Goal: Information Seeking & Learning: Learn about a topic

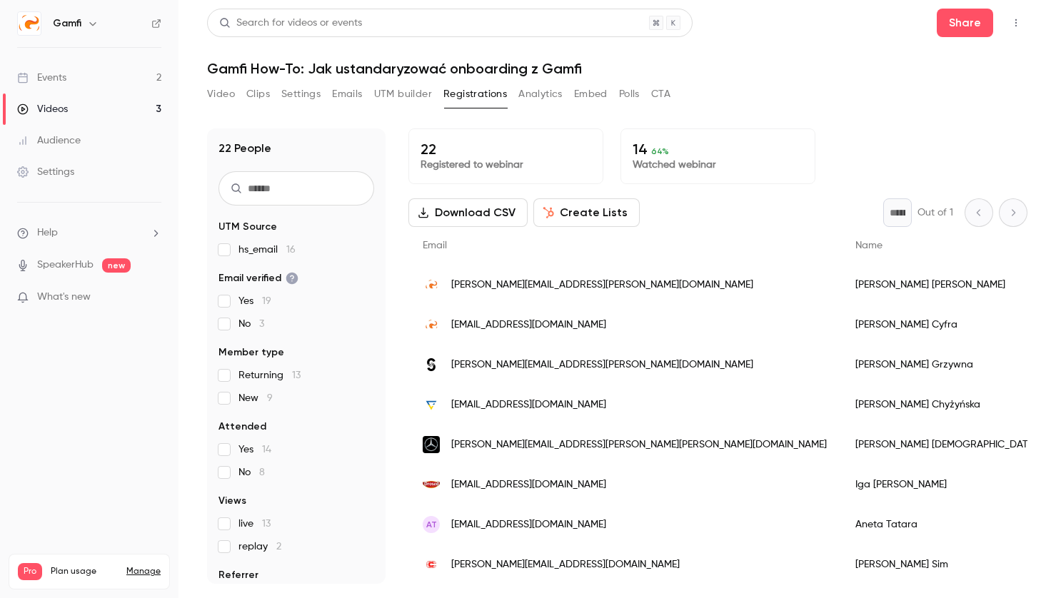
drag, startPoint x: 56, startPoint y: 108, endPoint x: 342, endPoint y: 1, distance: 304.7
click at [57, 108] on div "Videos" at bounding box center [42, 109] width 51 height 14
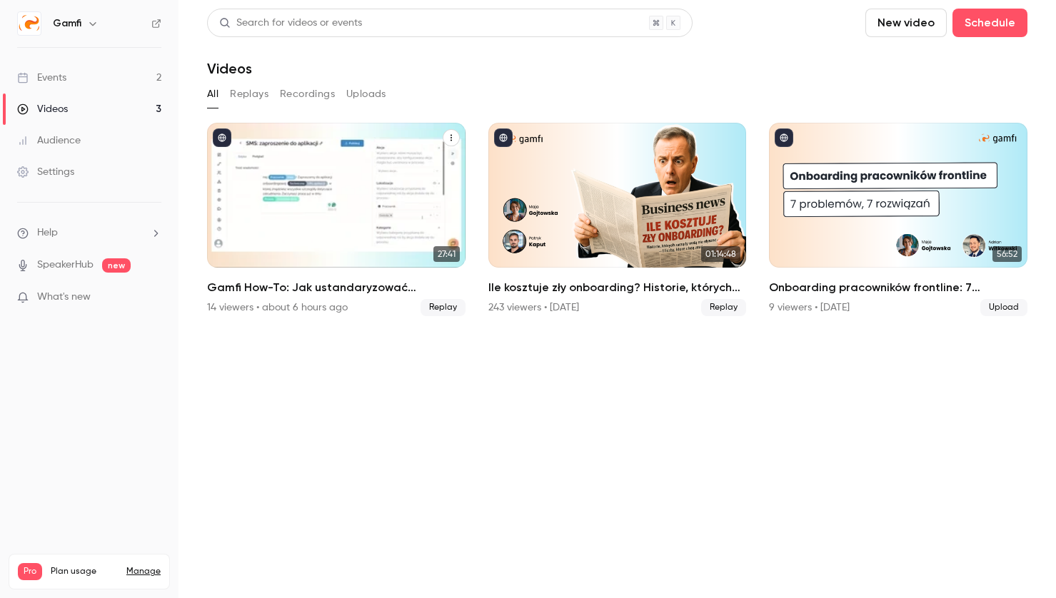
click at [372, 175] on div "Gamfi How-To: Jak ustandaryzować onboarding z Gamfi" at bounding box center [336, 195] width 258 height 145
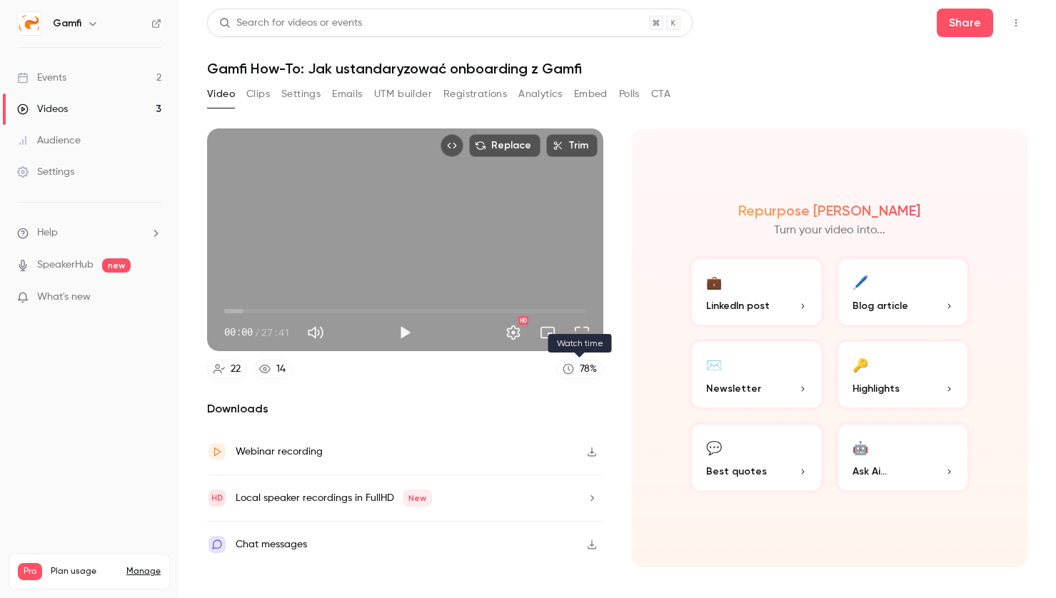
click at [567, 366] on icon at bounding box center [568, 368] width 11 height 11
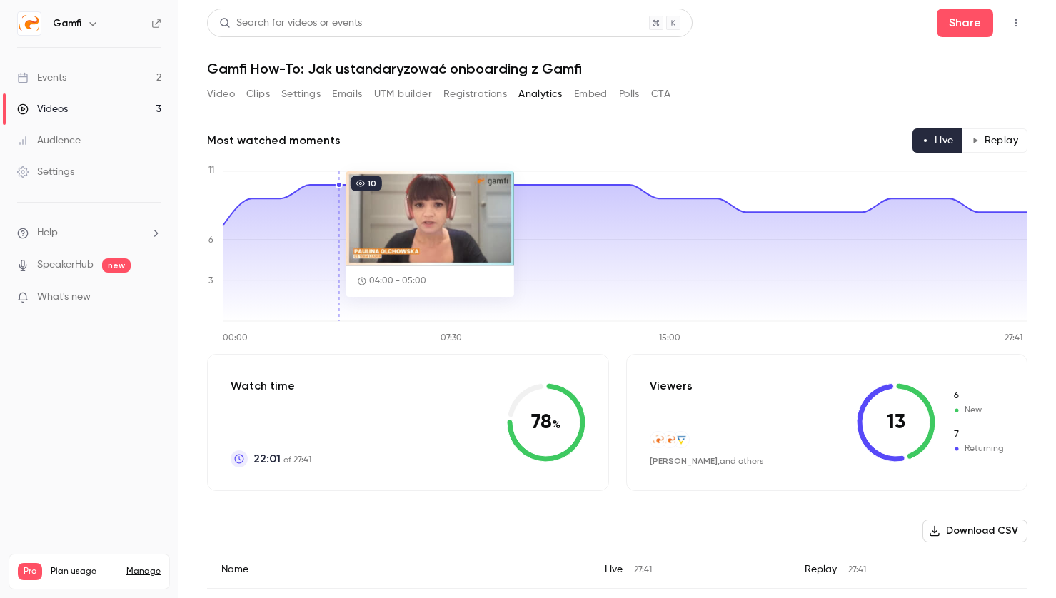
click at [327, 200] on icon at bounding box center [625, 253] width 805 height 136
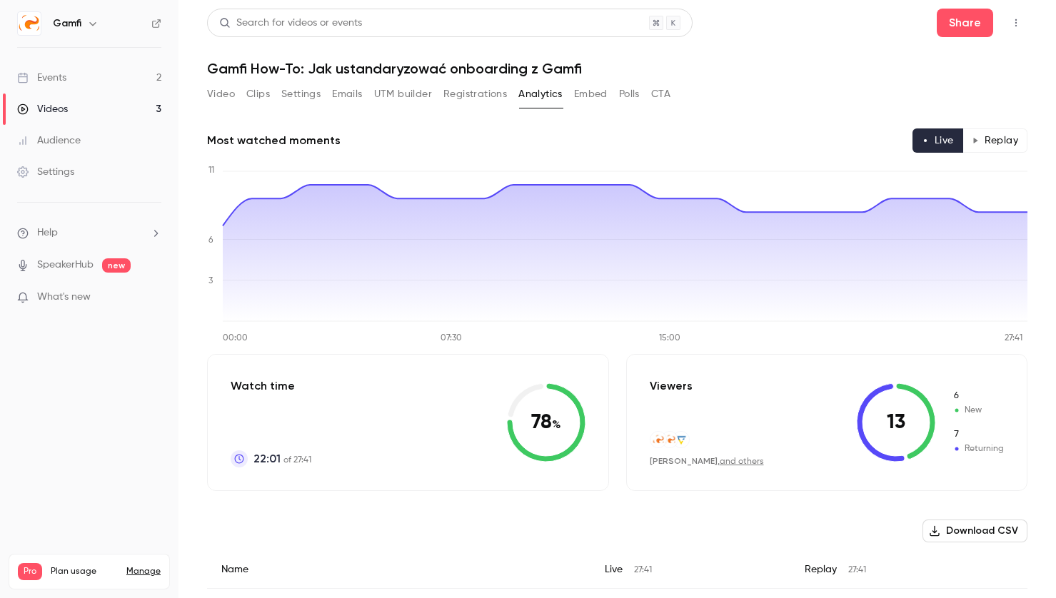
click at [988, 134] on button "Replay" at bounding box center [994, 141] width 65 height 24
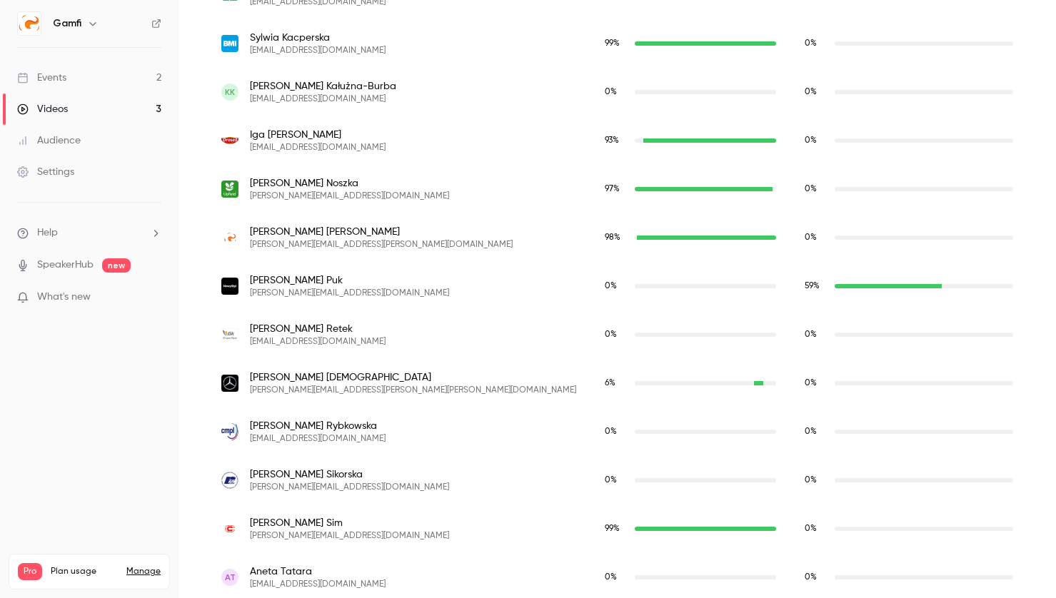
scroll to position [1070, 0]
